Goal: Obtain resource: Download file/media

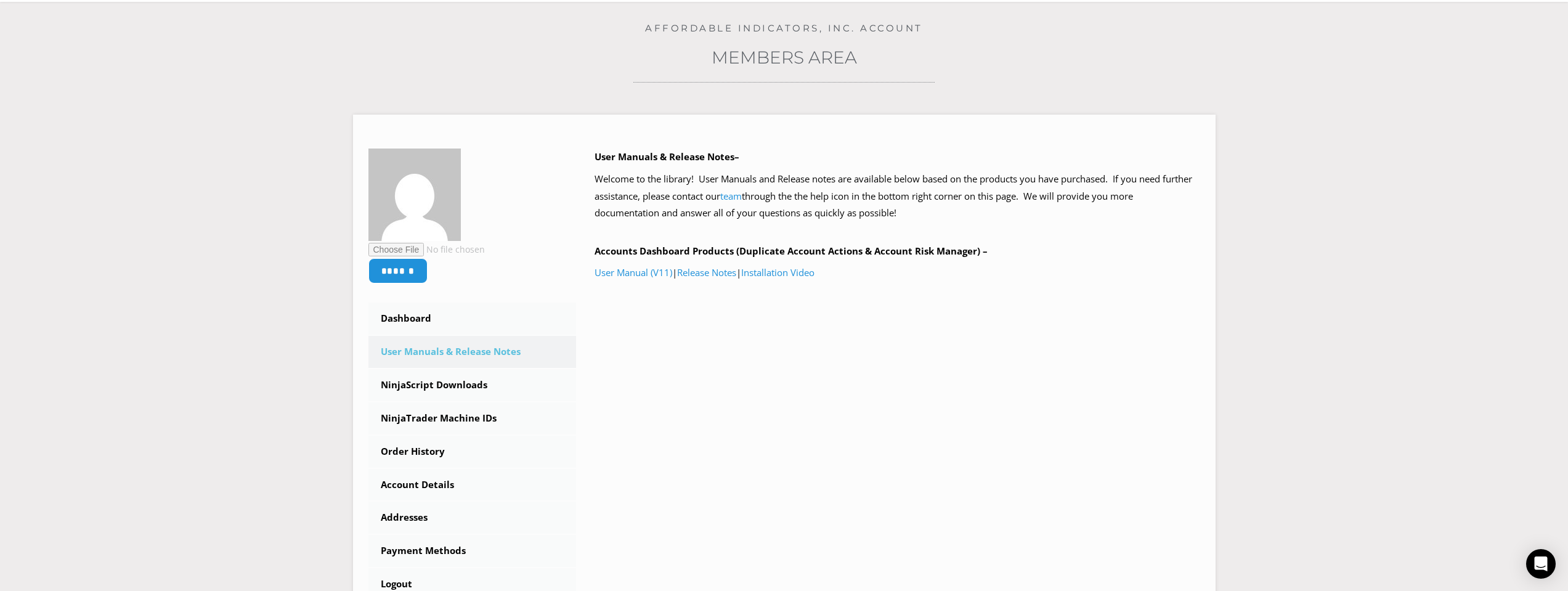
scroll to position [123, 0]
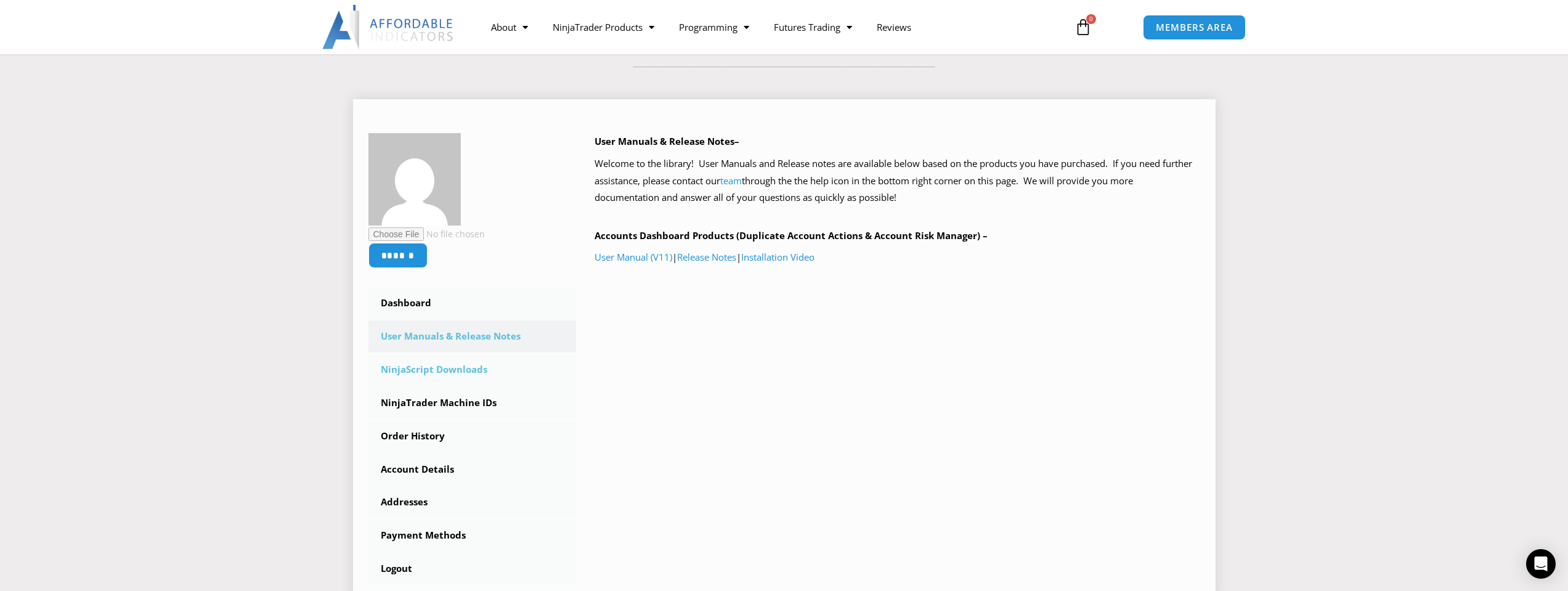
click at [431, 379] on link "NinjaScript Downloads" at bounding box center [473, 369] width 208 height 32
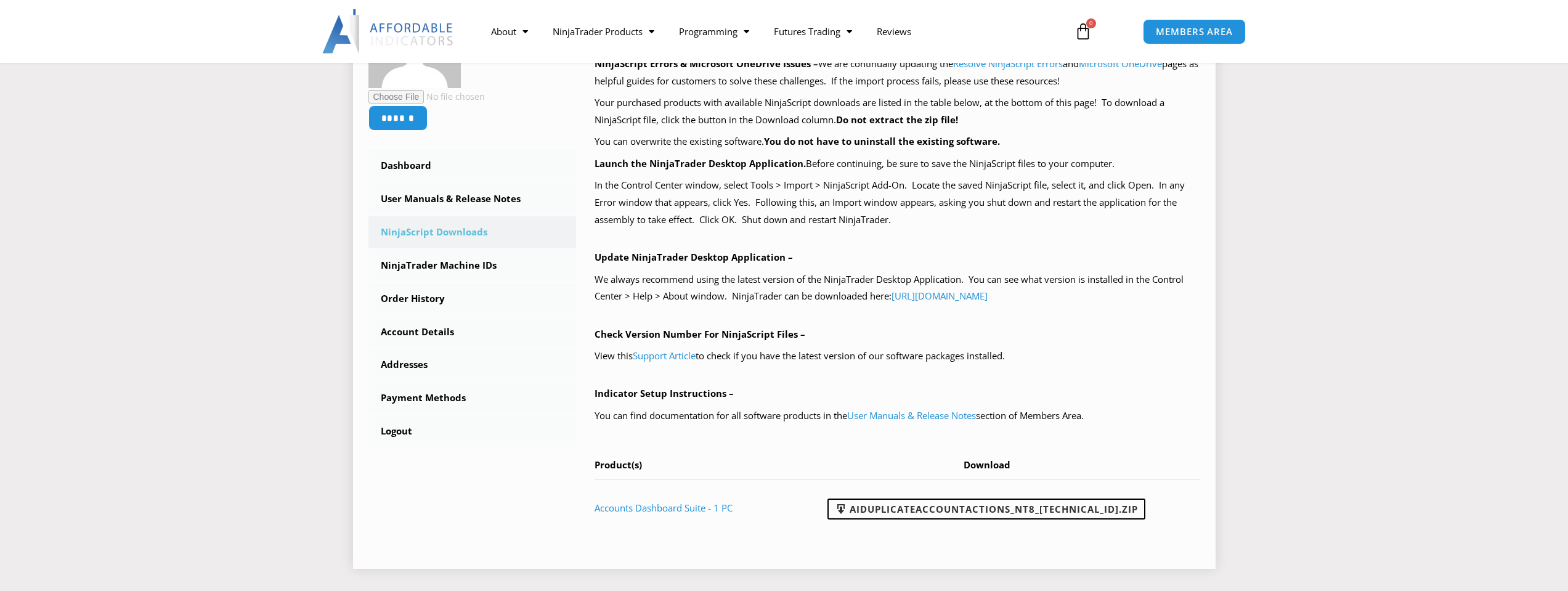
scroll to position [370, 0]
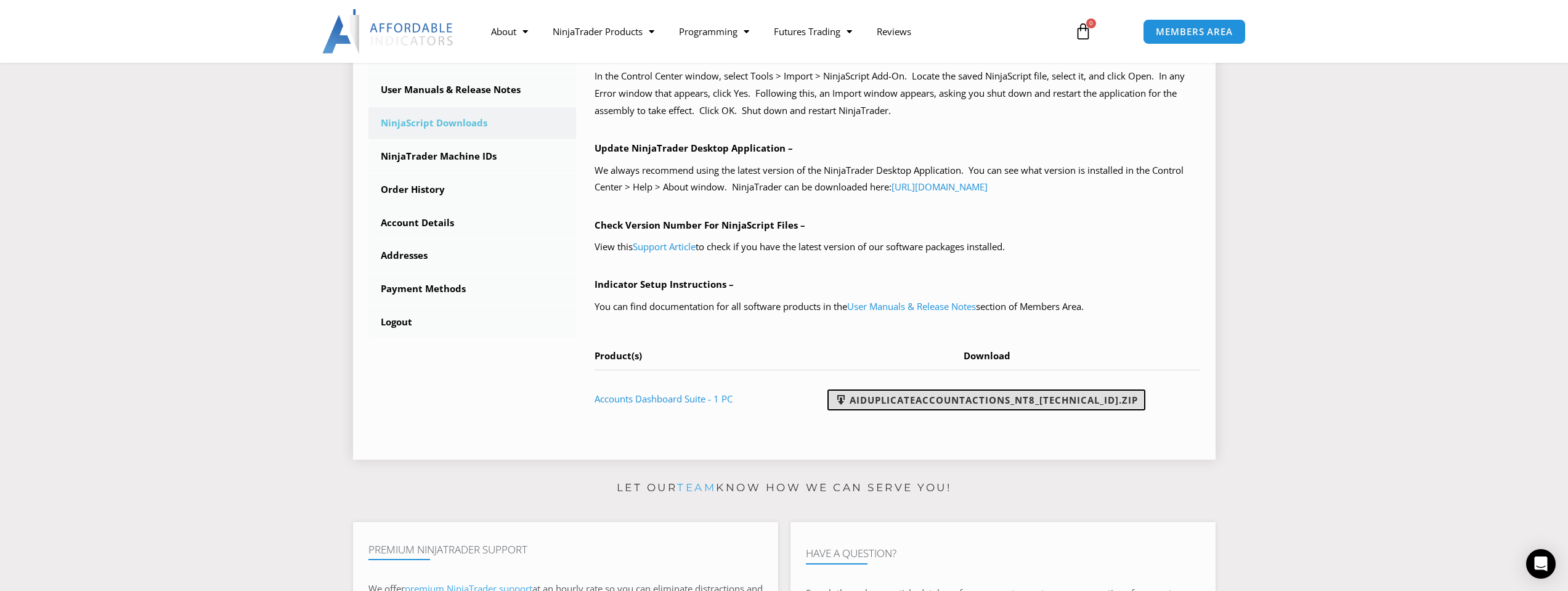
click at [1108, 397] on link "AIDuplicateAccountActions_NT8_25.9.24.1.zip" at bounding box center [986, 400] width 318 height 21
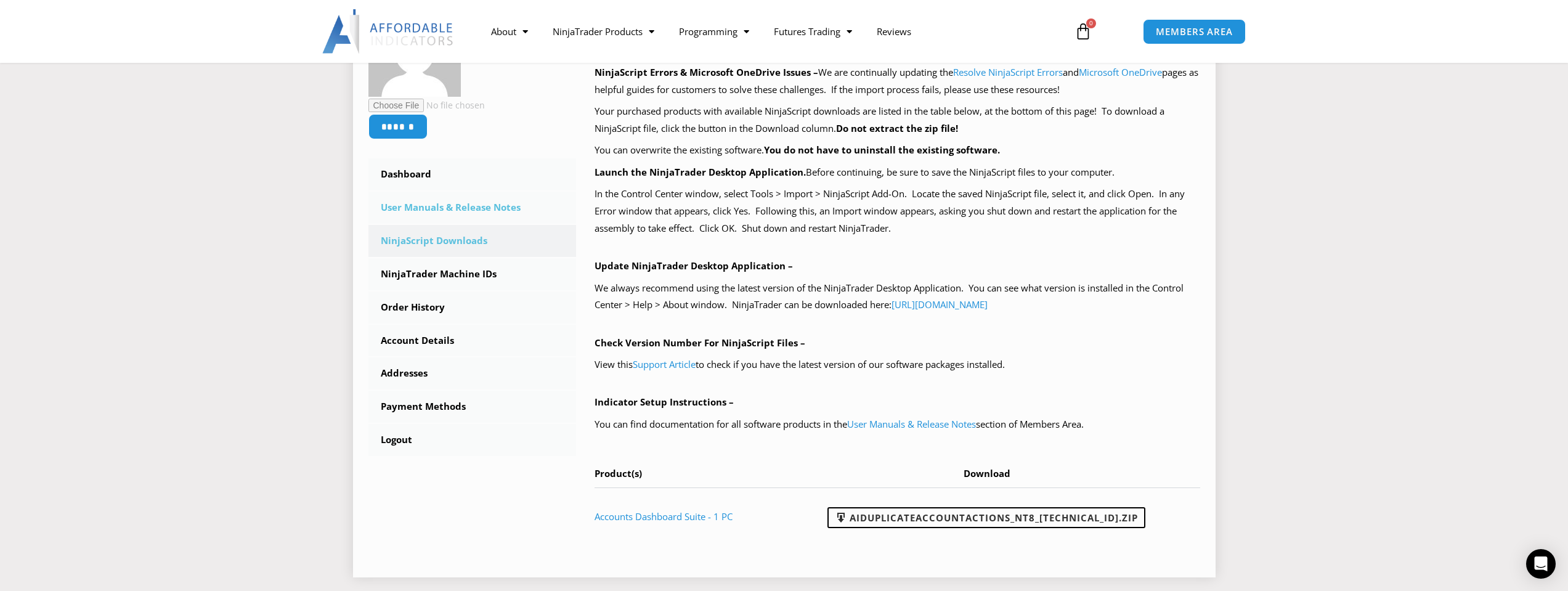
scroll to position [246, 0]
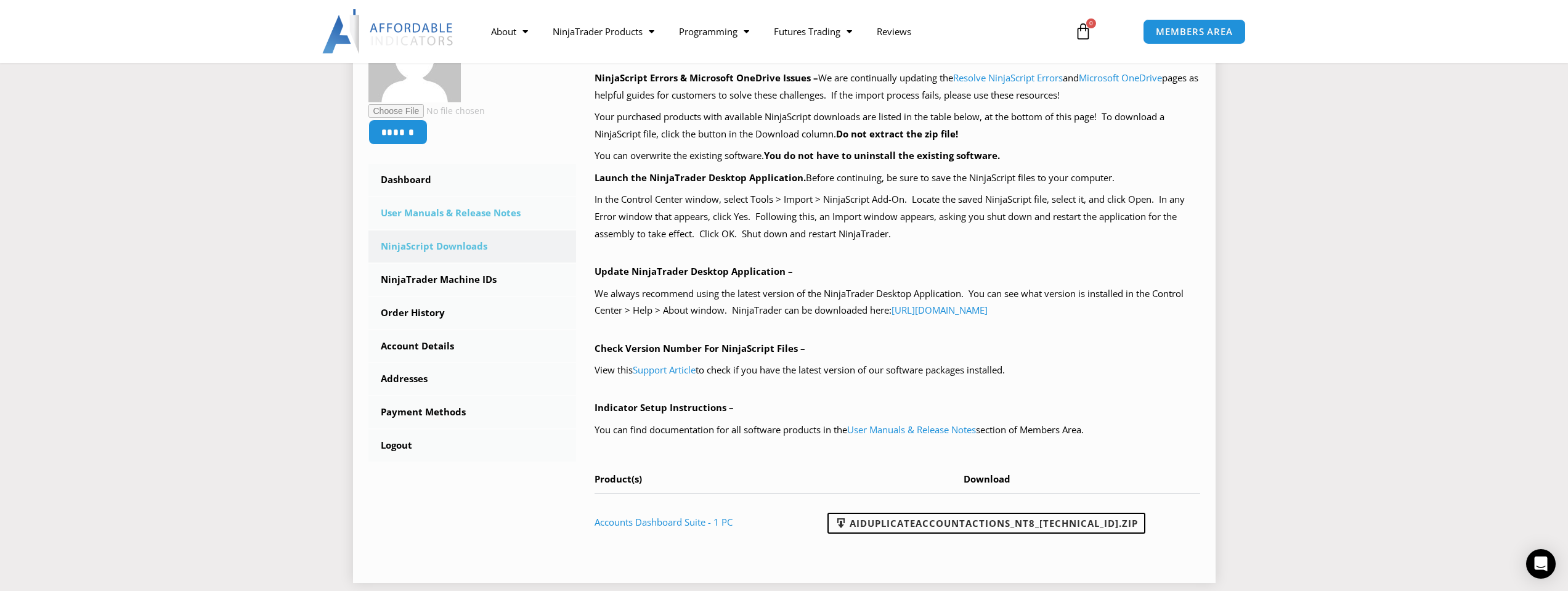
click at [483, 212] on link "User Manuals & Release Notes" at bounding box center [473, 213] width 208 height 32
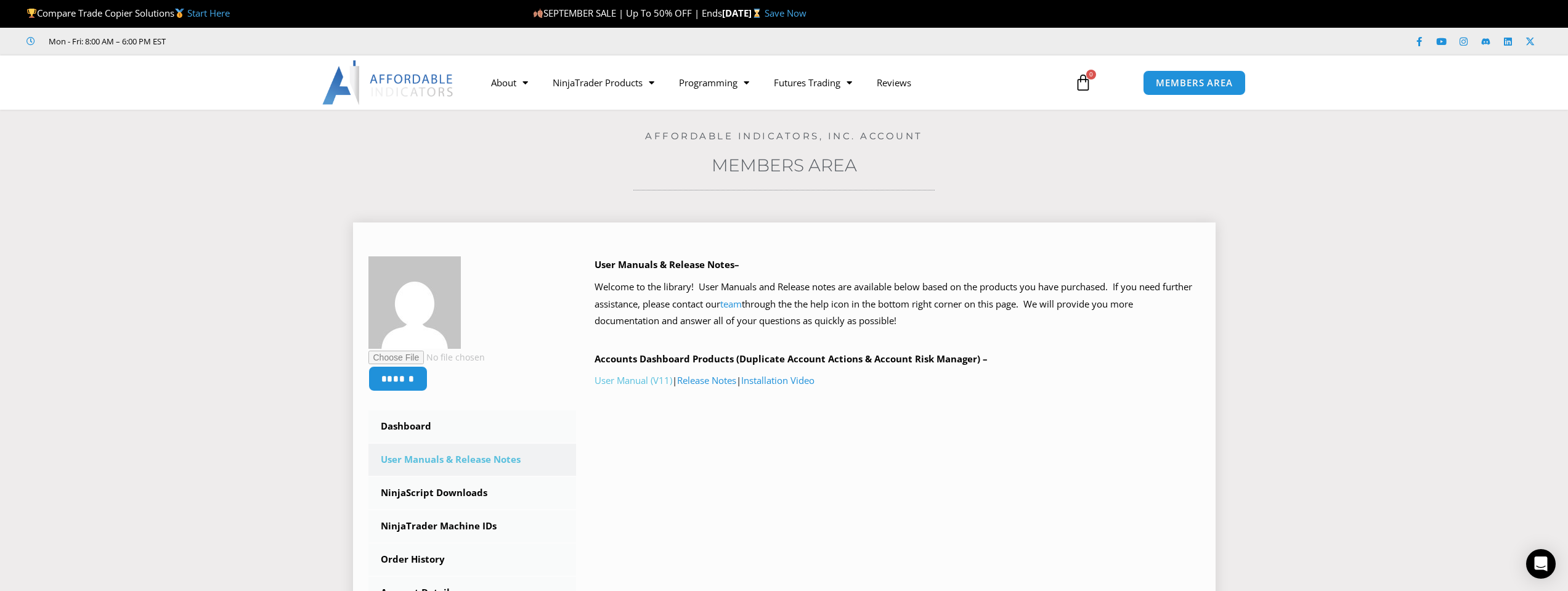
click at [622, 382] on link "User Manual (V11)" at bounding box center [633, 380] width 77 height 13
click at [704, 385] on link "Release Notes" at bounding box center [706, 380] width 59 height 13
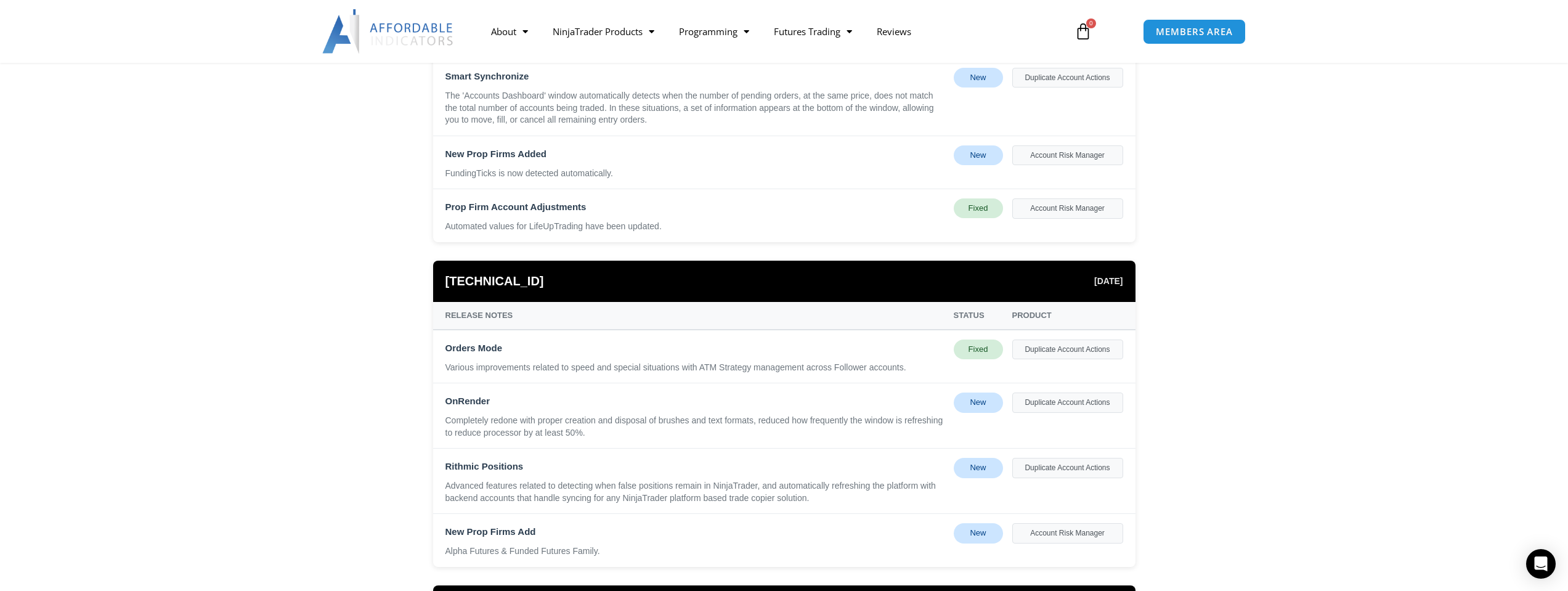
scroll to position [555, 0]
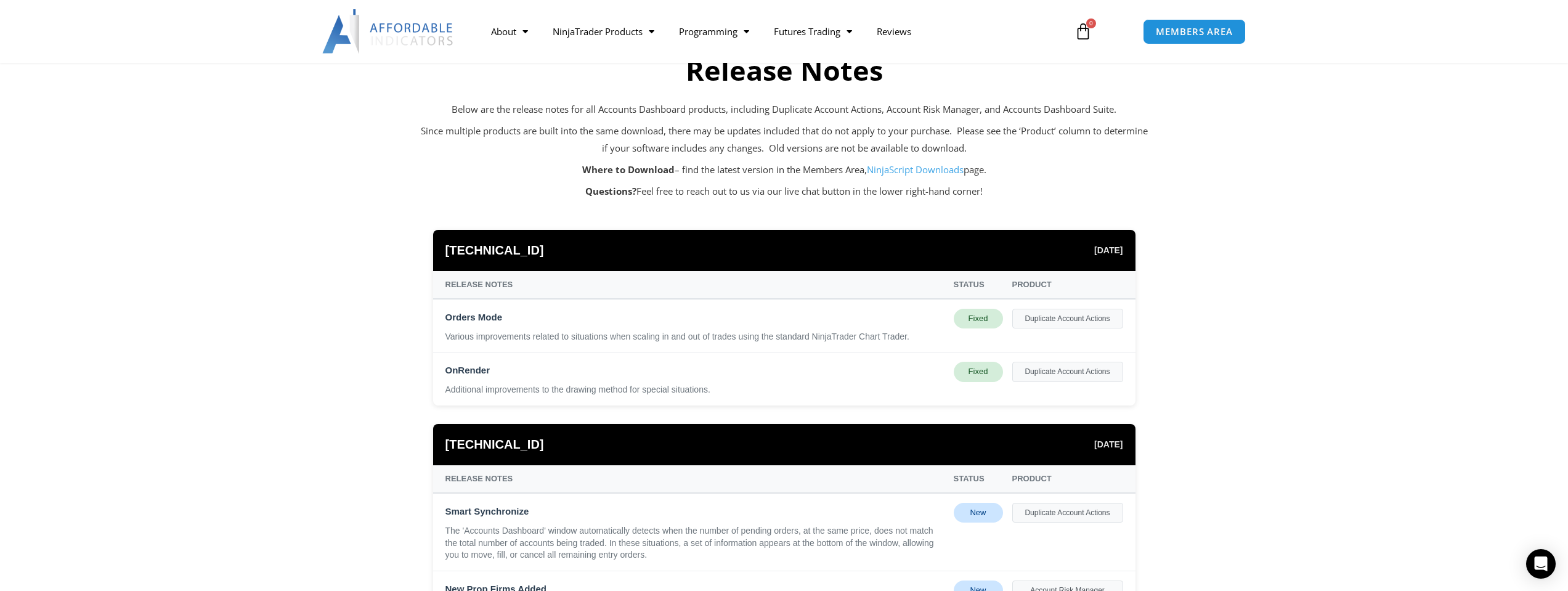
scroll to position [0, 0]
